Goal: Task Accomplishment & Management: Manage account settings

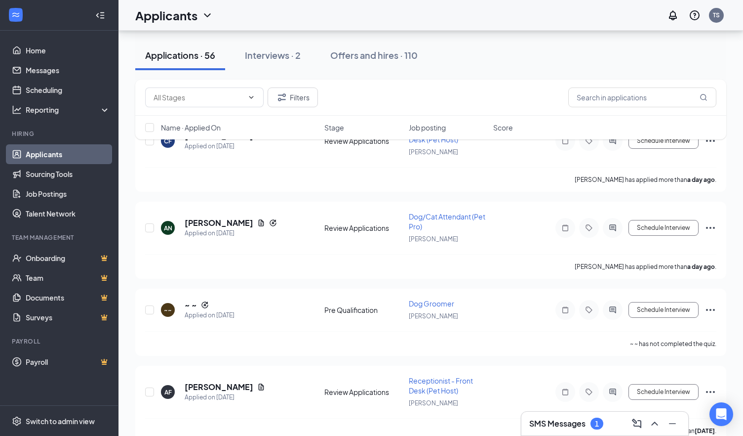
scroll to position [133, 0]
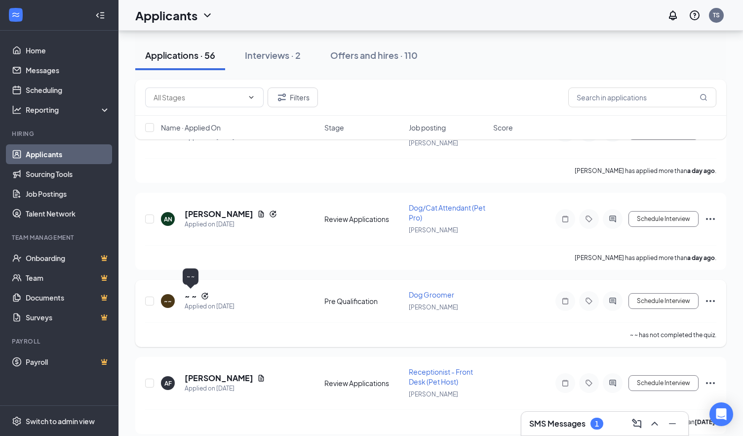
click at [194, 295] on h5 "~ ~" at bounding box center [191, 295] width 12 height 11
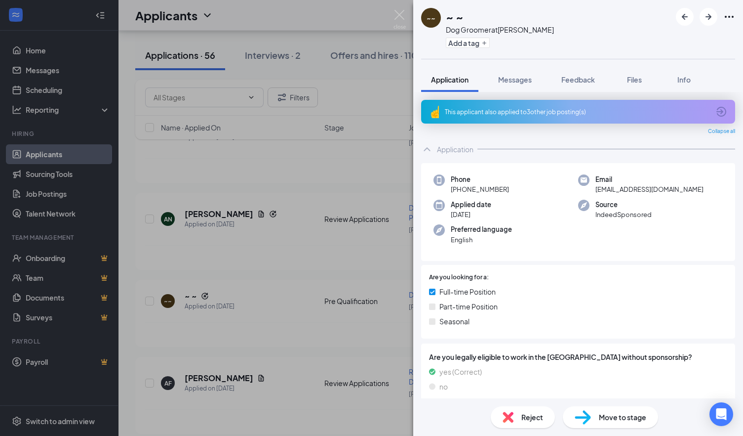
click at [570, 119] on div "This applicant also applied to 3 other job posting(s)" at bounding box center [578, 112] width 314 height 24
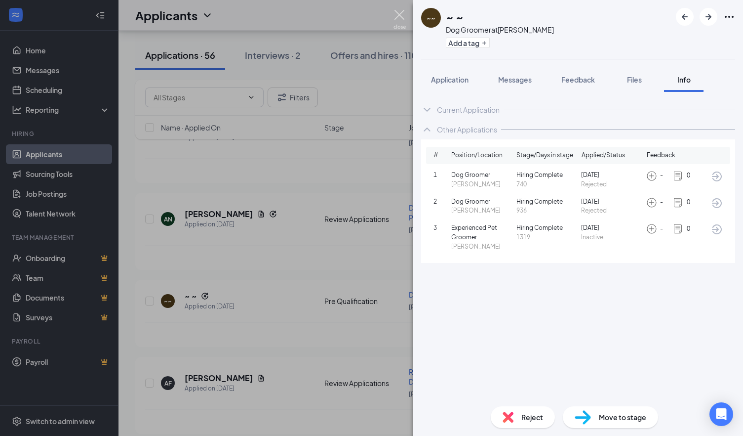
click at [397, 18] on img at bounding box center [400, 19] width 12 height 19
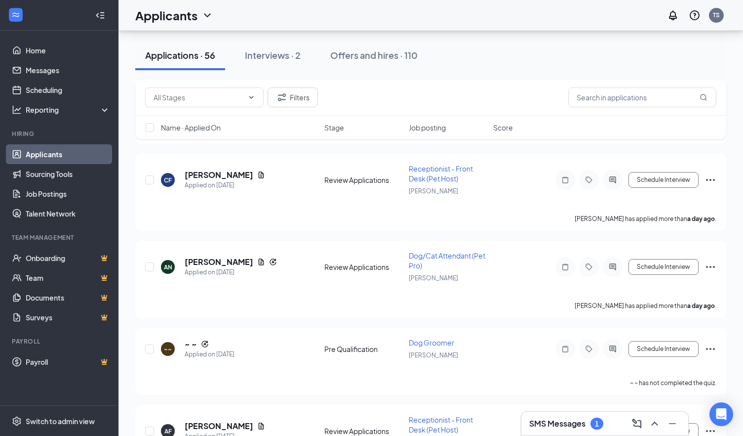
scroll to position [181, 0]
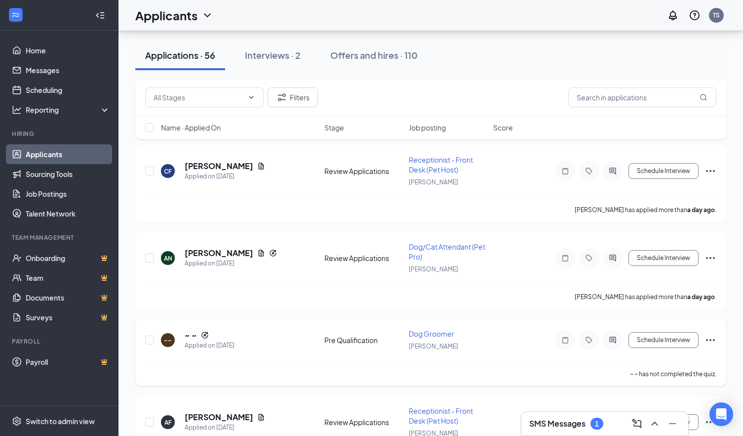
click at [421, 330] on span "Dog Groomer" at bounding box center [431, 333] width 45 height 9
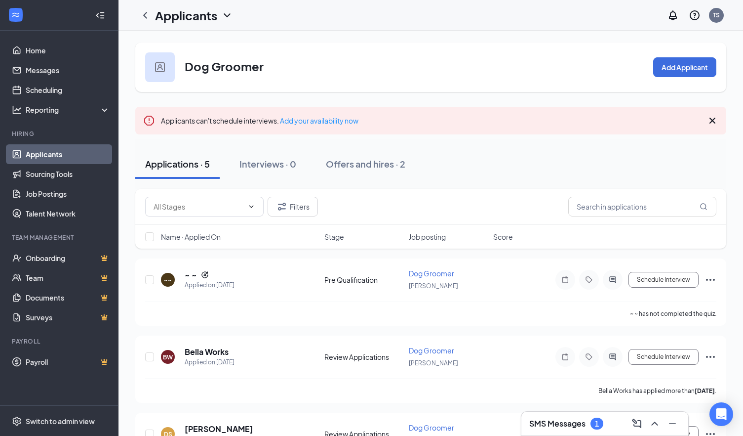
click at [557, 423] on h3 "SMS Messages" at bounding box center [557, 423] width 56 height 11
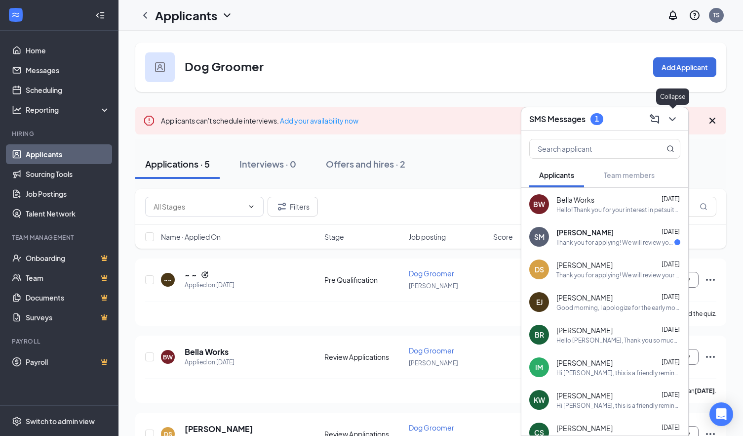
click at [672, 120] on icon "ChevronDown" at bounding box center [673, 119] width 12 height 12
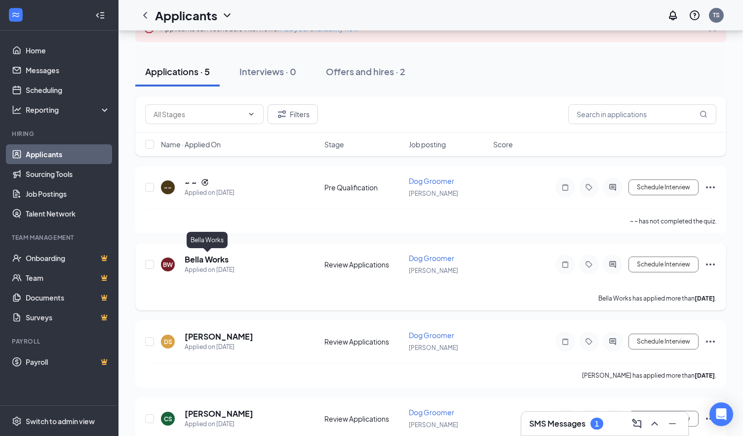
scroll to position [90, 0]
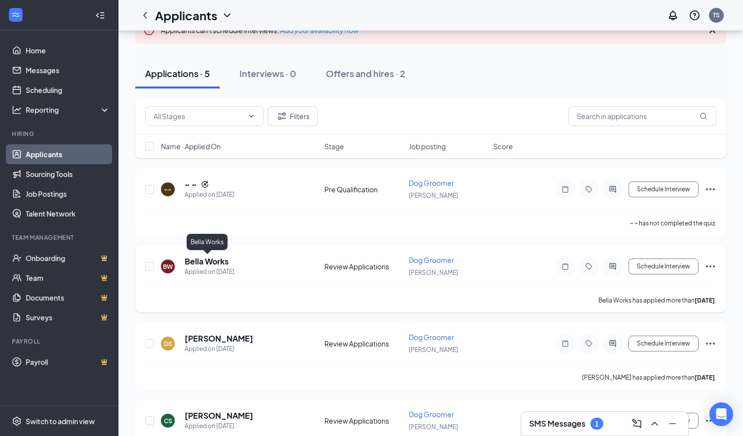
click at [190, 259] on h5 "Bella Works" at bounding box center [207, 261] width 44 height 11
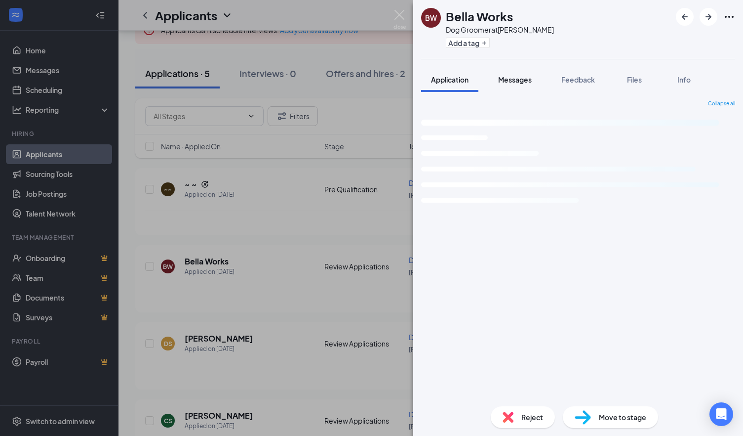
click at [512, 70] on button "Messages" at bounding box center [514, 79] width 53 height 25
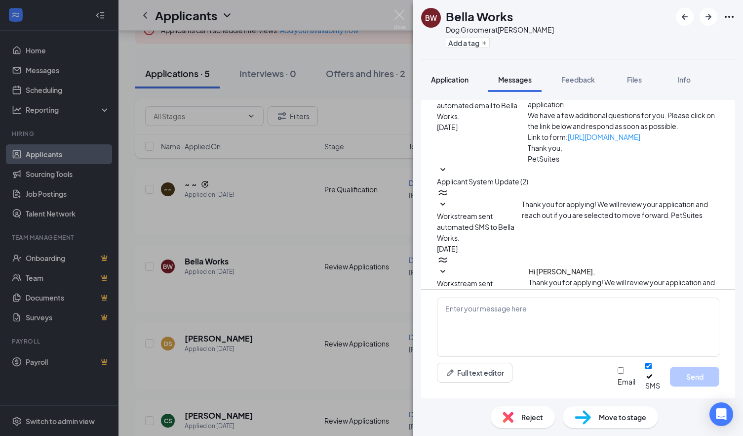
scroll to position [192, 0]
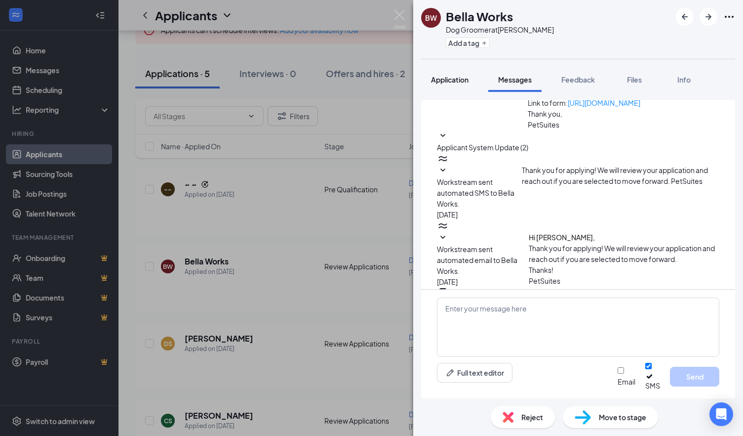
click at [461, 91] on button "Application" at bounding box center [449, 79] width 57 height 25
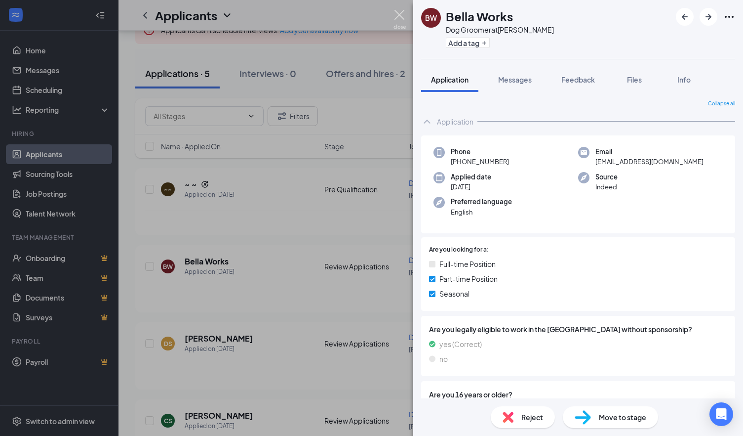
click at [402, 15] on img at bounding box center [400, 19] width 12 height 19
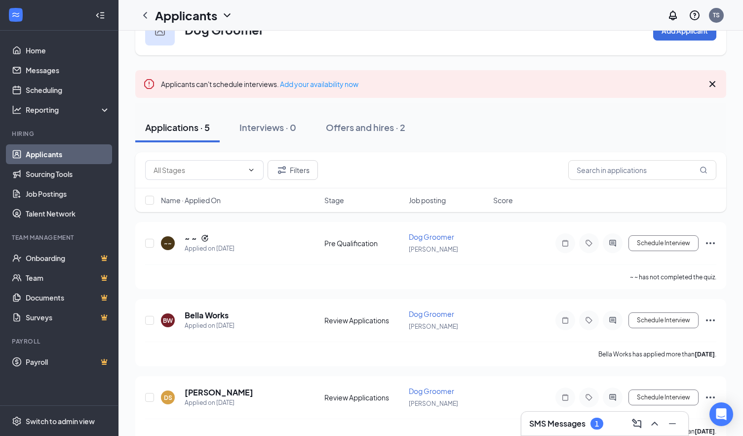
scroll to position [18, 0]
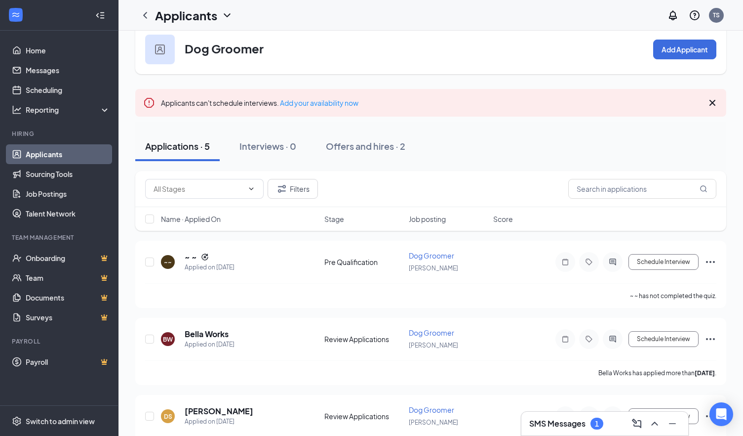
click at [65, 158] on link "Applicants" at bounding box center [68, 154] width 84 height 20
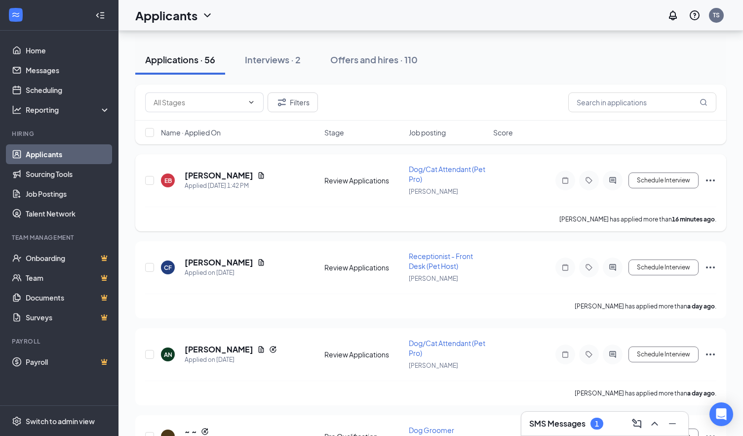
scroll to position [86, 0]
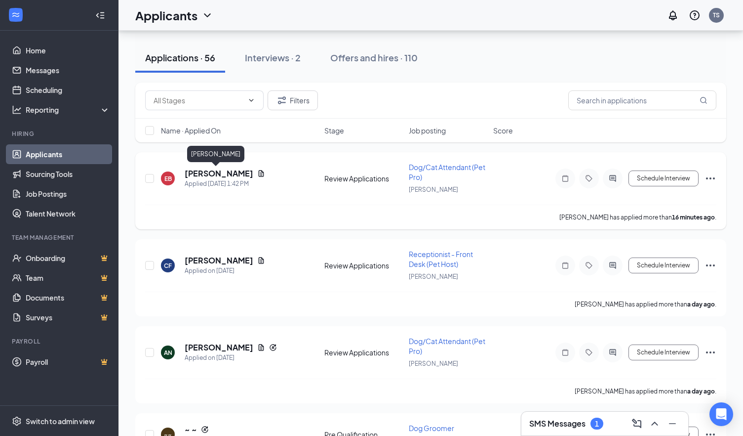
click at [199, 174] on h5 "[PERSON_NAME]" at bounding box center [219, 173] width 69 height 11
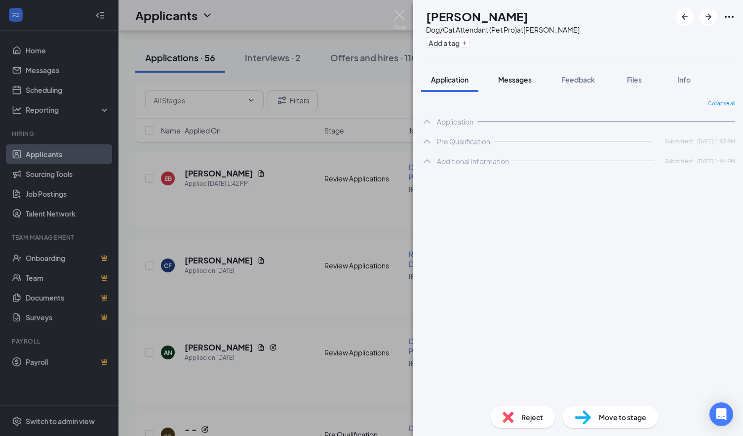
click at [499, 78] on span "Messages" at bounding box center [515, 79] width 34 height 9
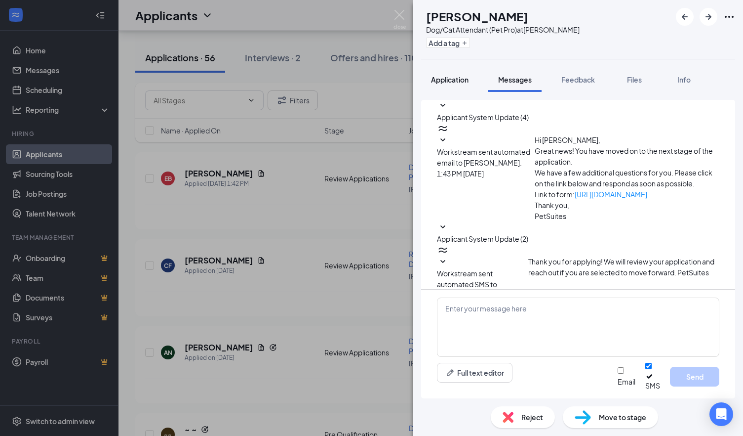
click at [457, 79] on span "Application" at bounding box center [450, 79] width 38 height 9
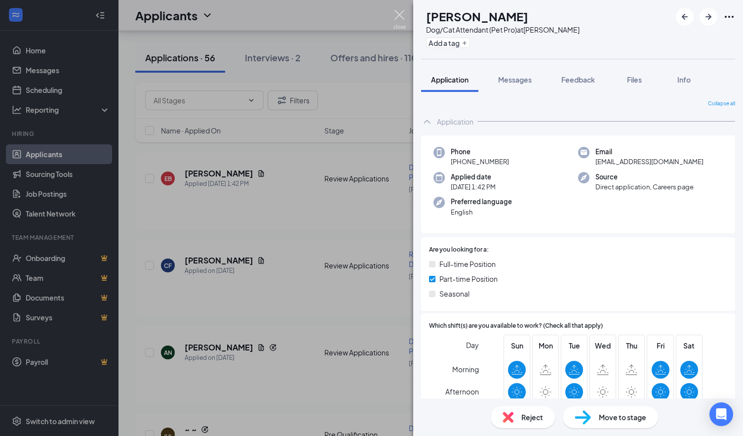
click at [395, 22] on img at bounding box center [400, 19] width 12 height 19
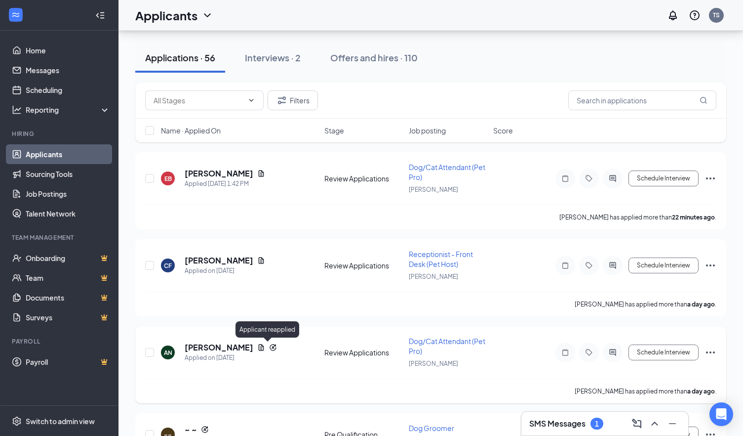
click at [270, 345] on icon "Reapply" at bounding box center [273, 347] width 6 height 6
click at [232, 346] on h5 "[PERSON_NAME]" at bounding box center [219, 347] width 69 height 11
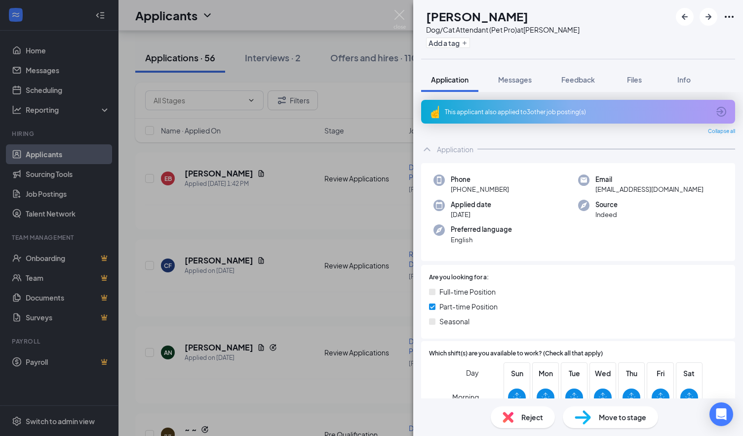
click at [514, 106] on div "This applicant also applied to 3 other job posting(s)" at bounding box center [578, 112] width 314 height 24
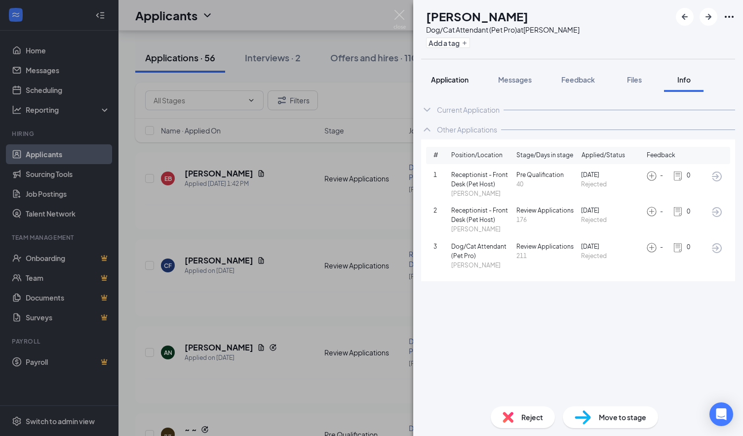
click at [472, 75] on button "Application" at bounding box center [449, 79] width 57 height 25
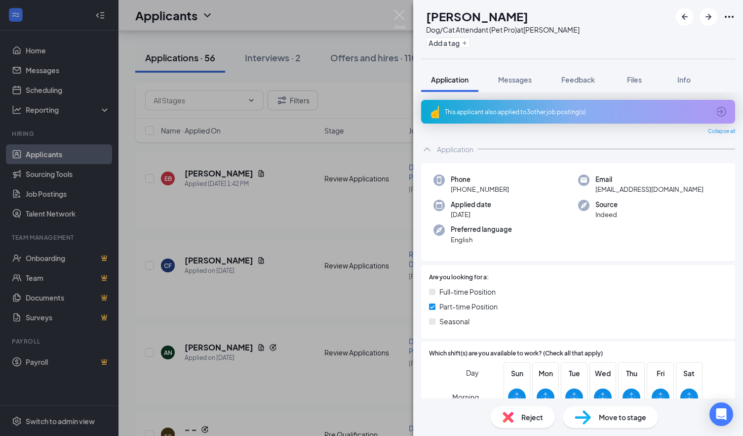
click at [398, 8] on div "AN [PERSON_NAME] Dog/Cat Attendant (Pet Pro) at [PERSON_NAME] Add a tag Applica…" at bounding box center [371, 218] width 743 height 436
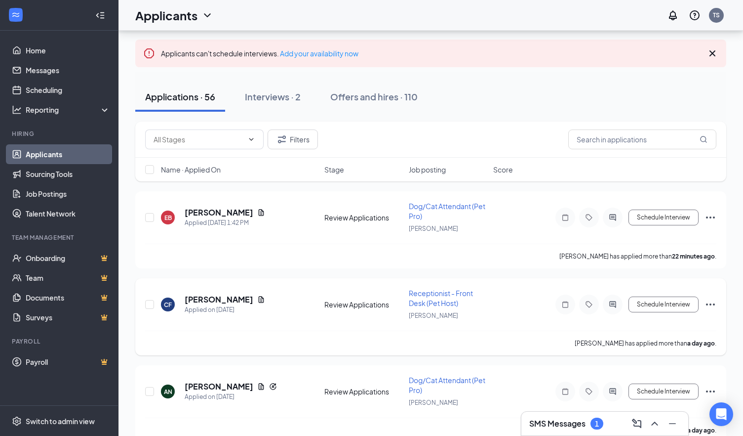
scroll to position [39, 0]
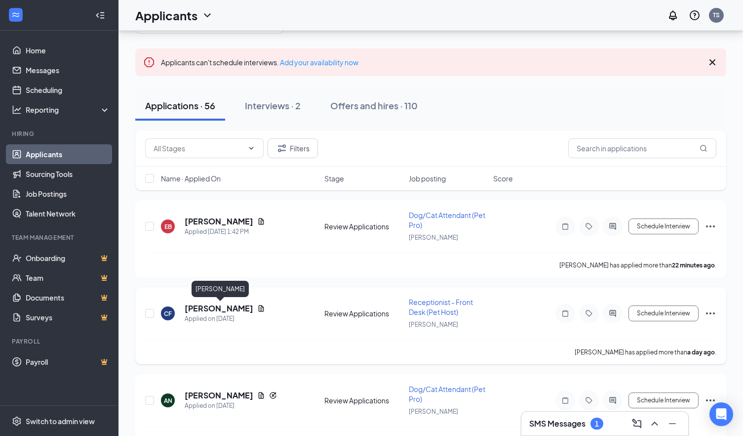
click at [199, 310] on h5 "[PERSON_NAME]" at bounding box center [219, 308] width 69 height 11
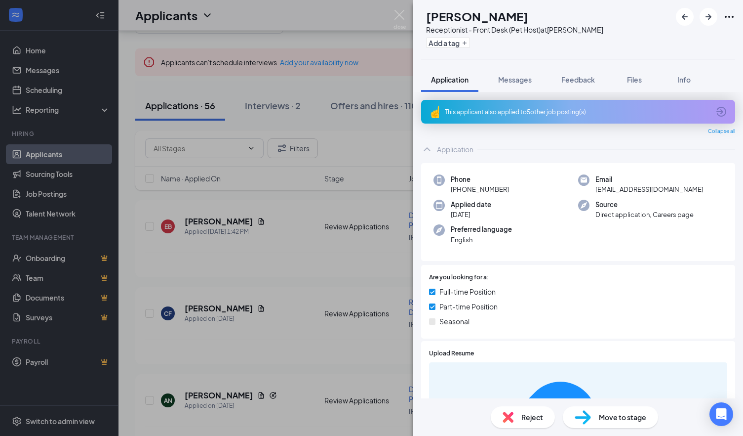
click at [542, 102] on div "This applicant also applied to 5 other job posting(s)" at bounding box center [578, 112] width 314 height 24
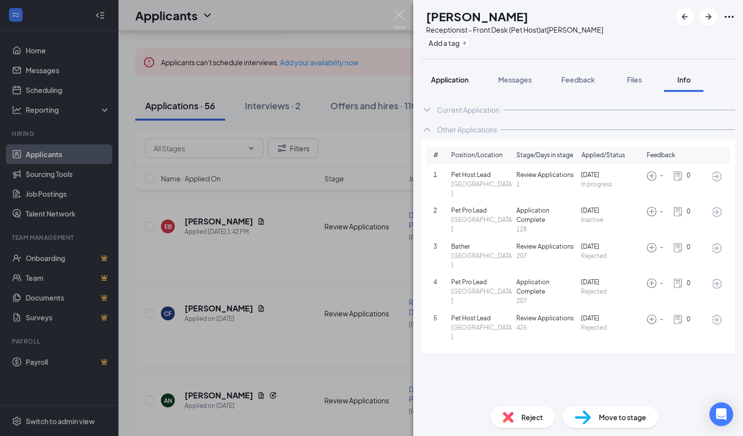
click at [470, 78] on button "Application" at bounding box center [449, 79] width 57 height 25
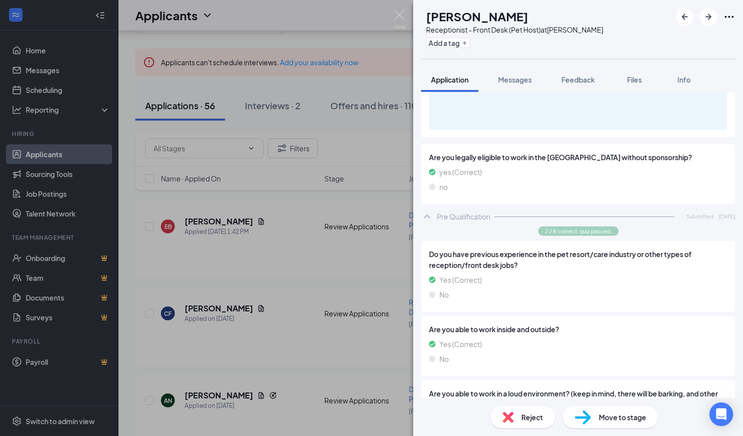
scroll to position [720, 0]
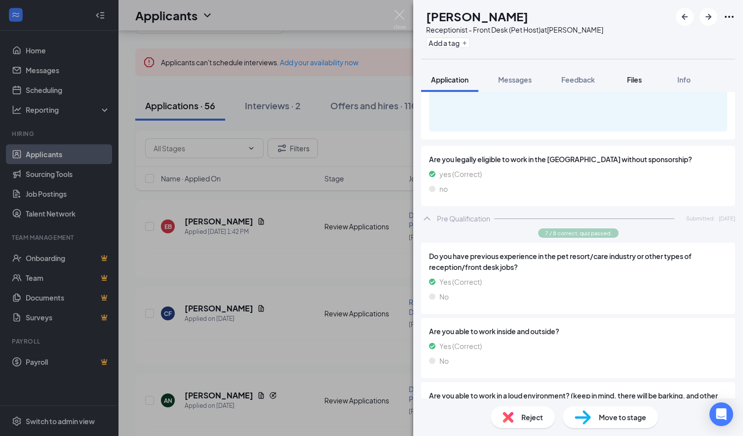
click at [626, 75] on div "Files" at bounding box center [635, 80] width 20 height 10
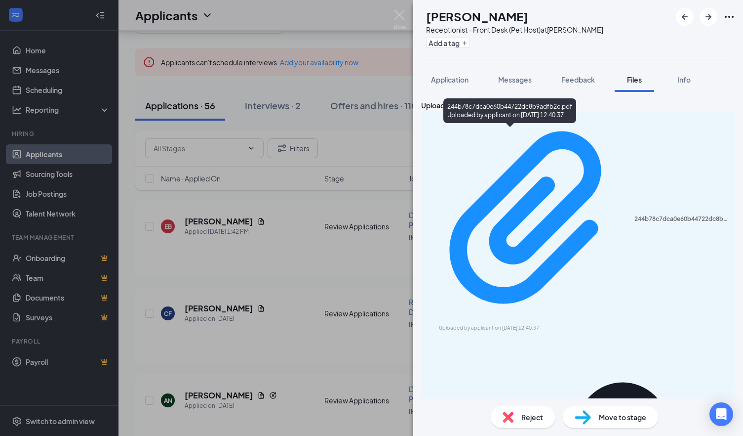
click at [555, 128] on div "244b78c7dca0e60b44722dc8b9adfb2c.pdf Uploaded by applicant on [DATE] 12:40:37" at bounding box center [578, 375] width 314 height 528
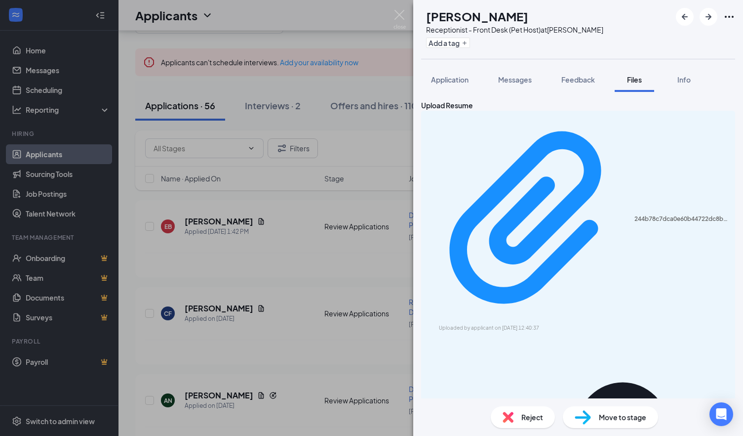
click at [541, 127] on div "244b78c7dca0e60b44722dc8b9adfb2c.pdf Uploaded by applicant on [DATE] 12:40:37" at bounding box center [578, 375] width 314 height 528
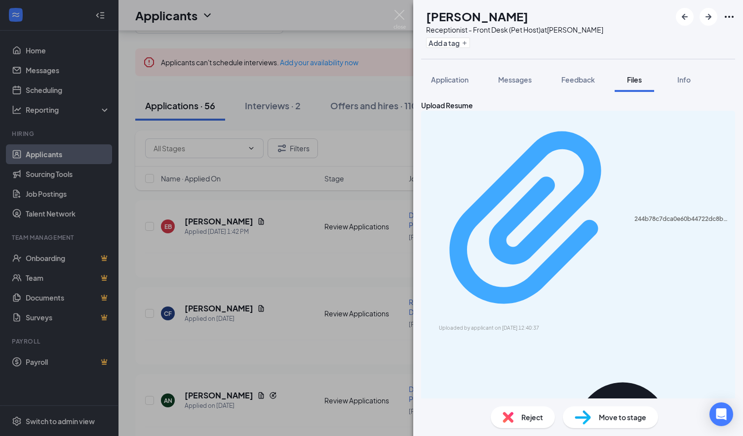
click at [635, 215] on div "244b78c7dca0e60b44722dc8b9adfb2c.pdf" at bounding box center [682, 219] width 95 height 8
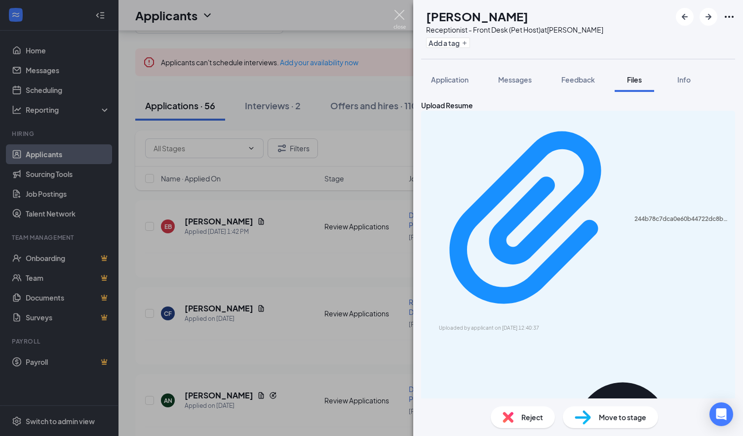
click at [399, 11] on img at bounding box center [400, 19] width 12 height 19
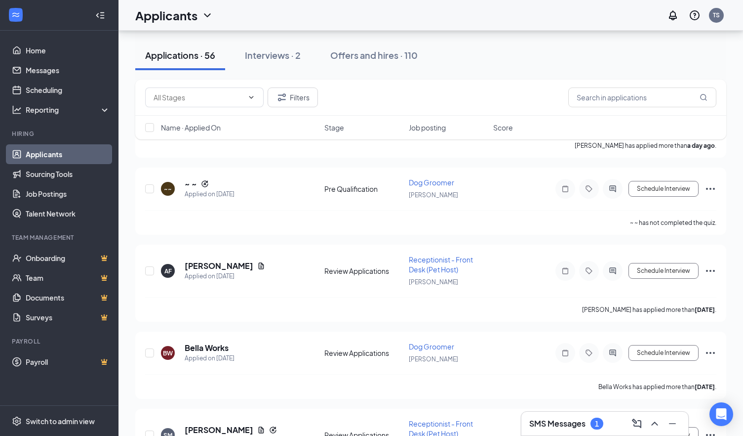
scroll to position [196, 0]
